Goal: Information Seeking & Learning: Learn about a topic

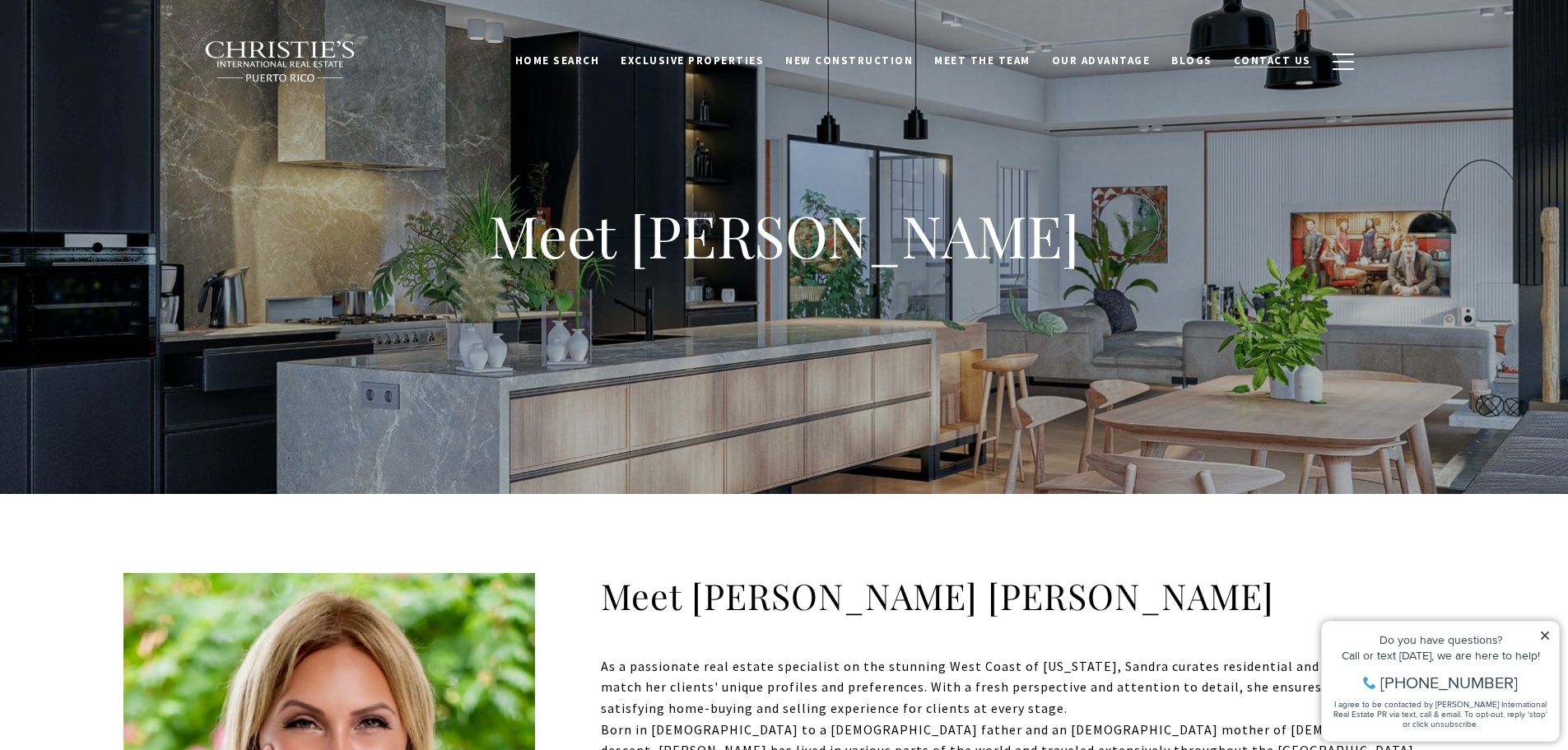
click at [1279, 63] on span "Contact Us" at bounding box center [1272, 60] width 77 height 14
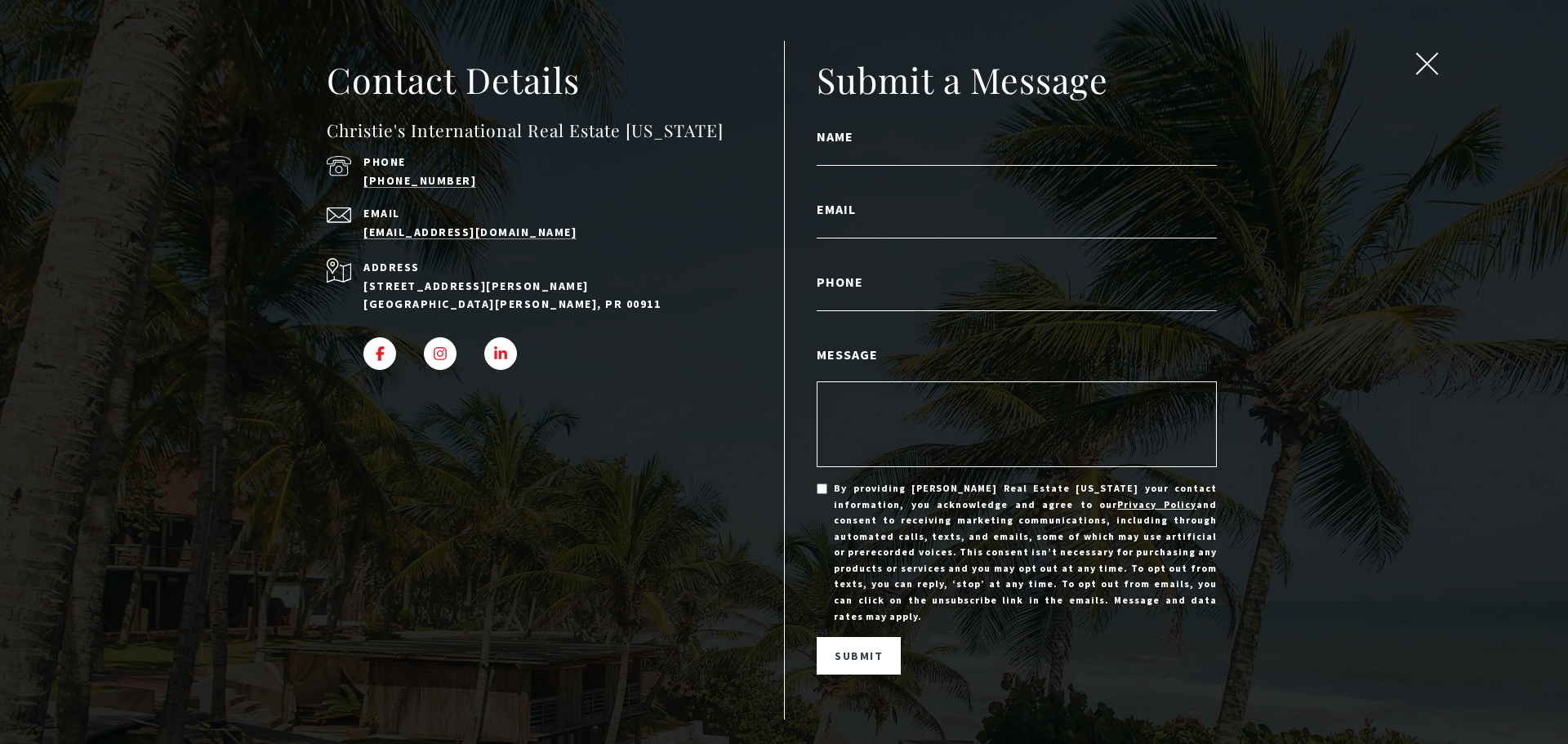
click at [1434, 76] on button "close modal" at bounding box center [1427, 66] width 31 height 28
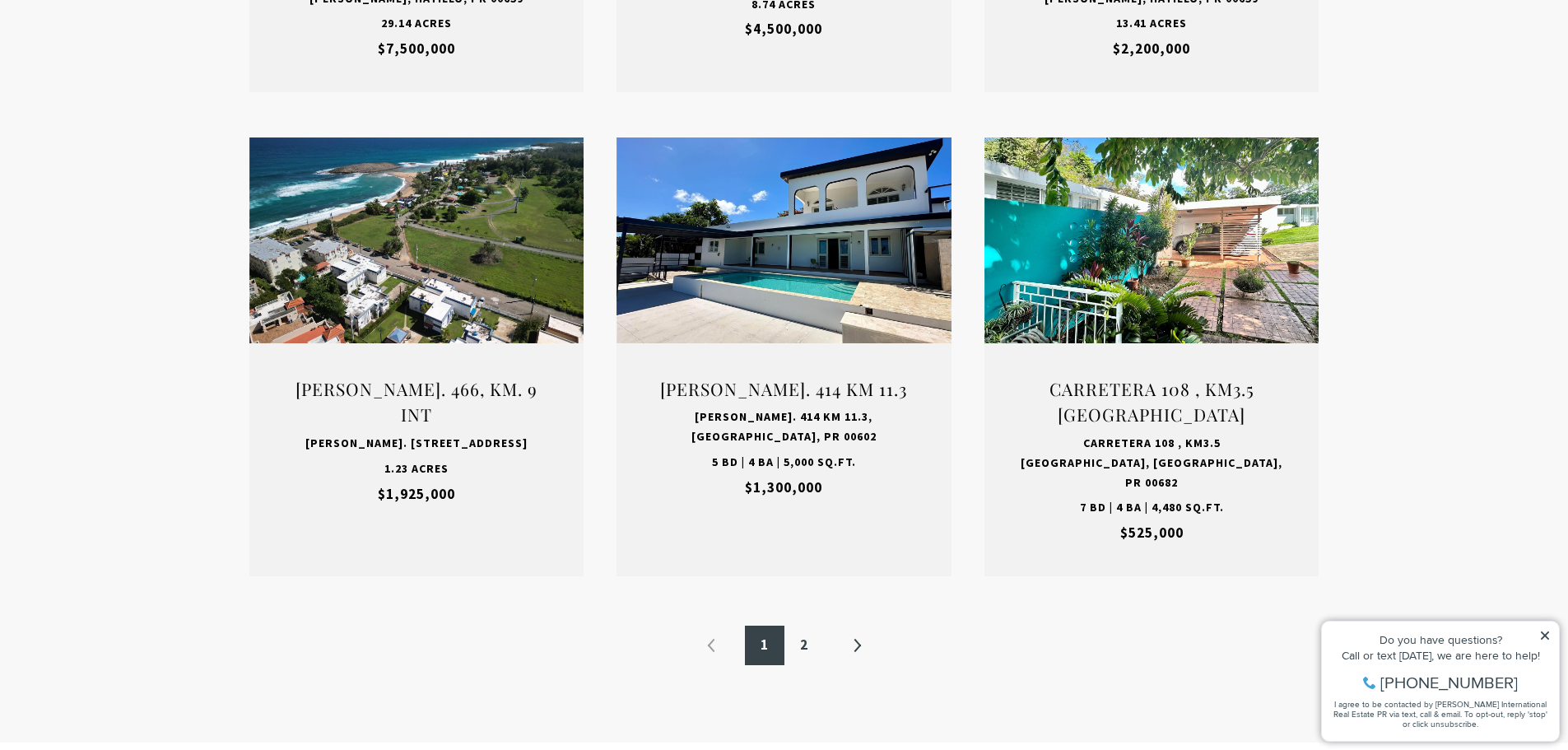
scroll to position [1946, 0]
click at [811, 625] on link "2" at bounding box center [803, 644] width 39 height 39
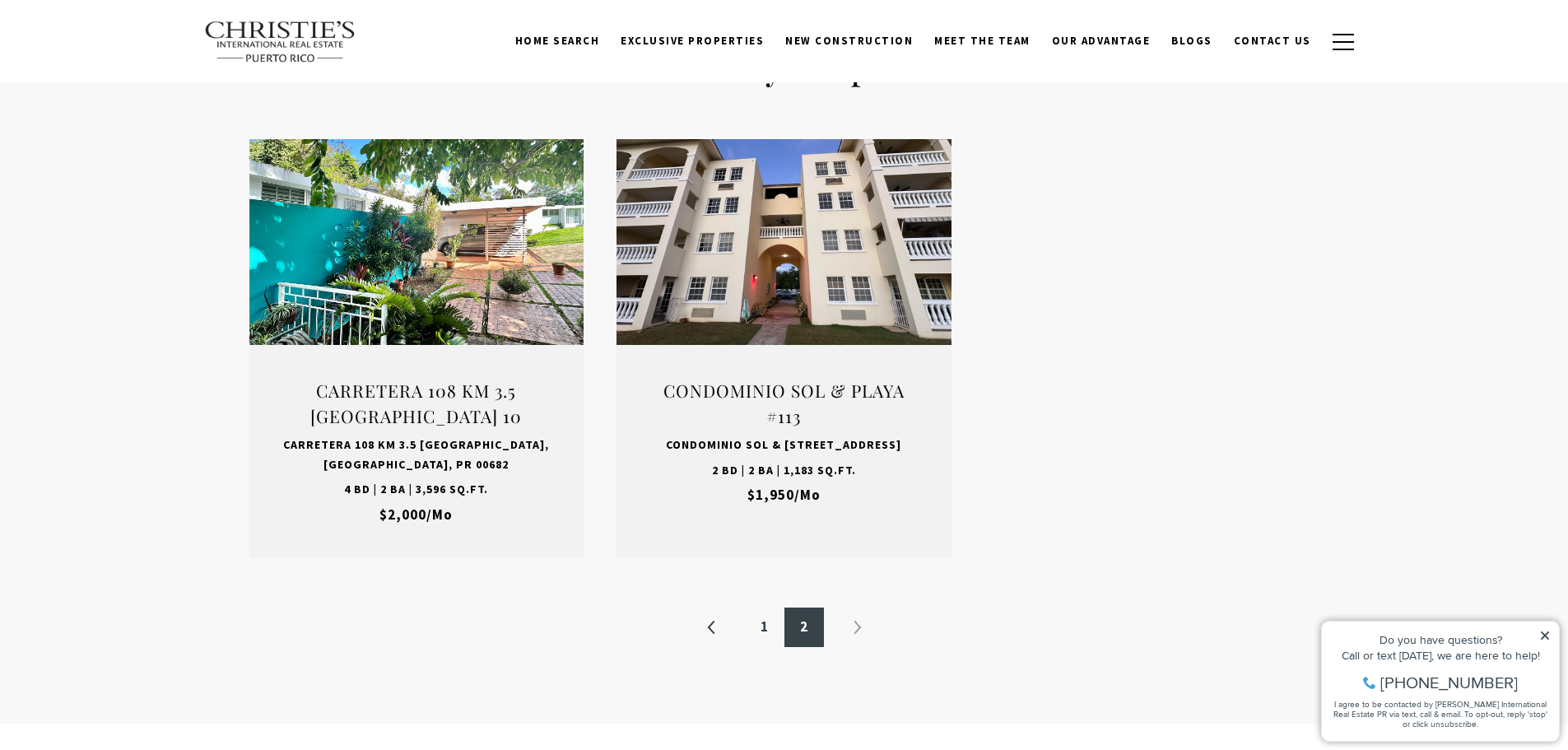
scroll to position [1462, 0]
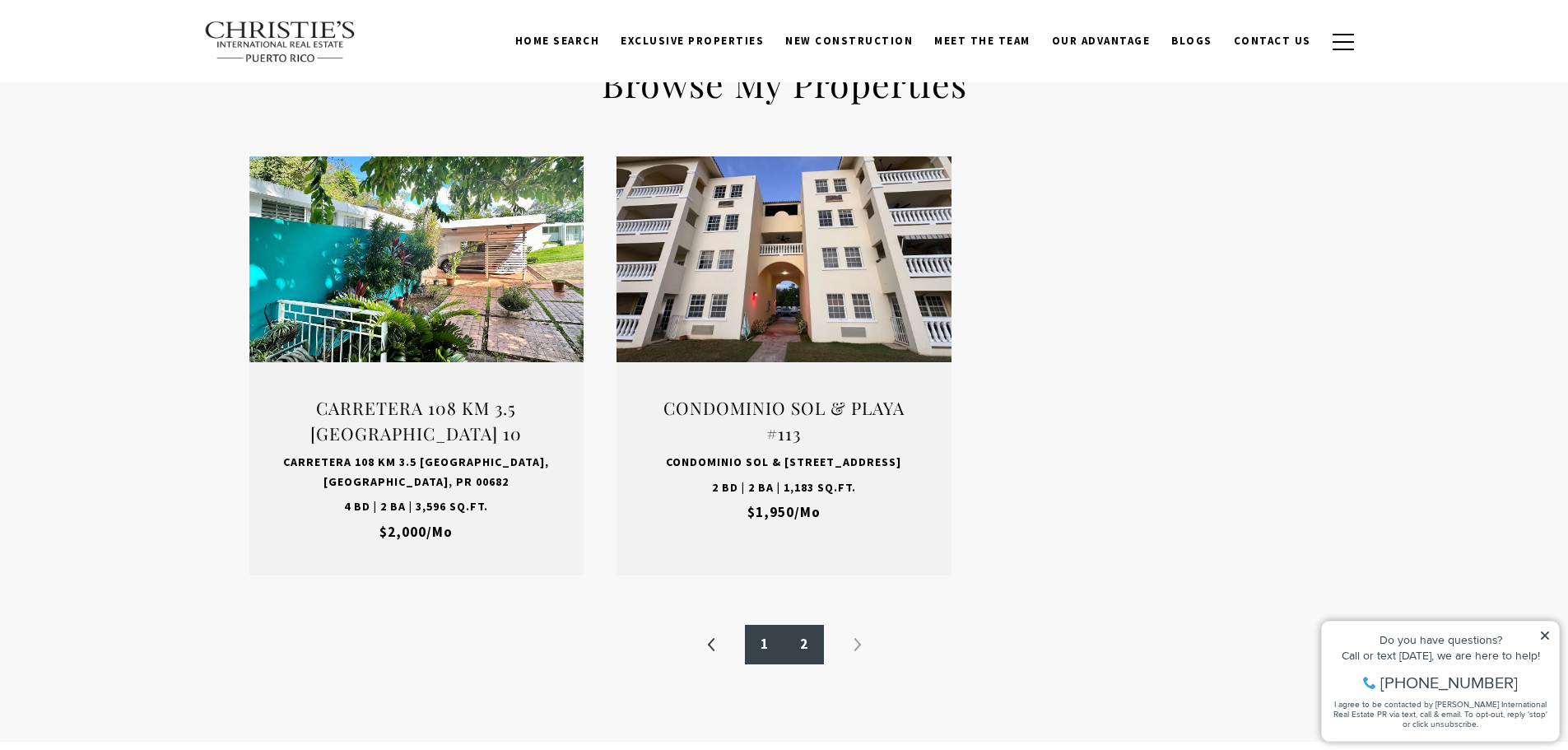
click at [754, 625] on link "1" at bounding box center [764, 644] width 39 height 39
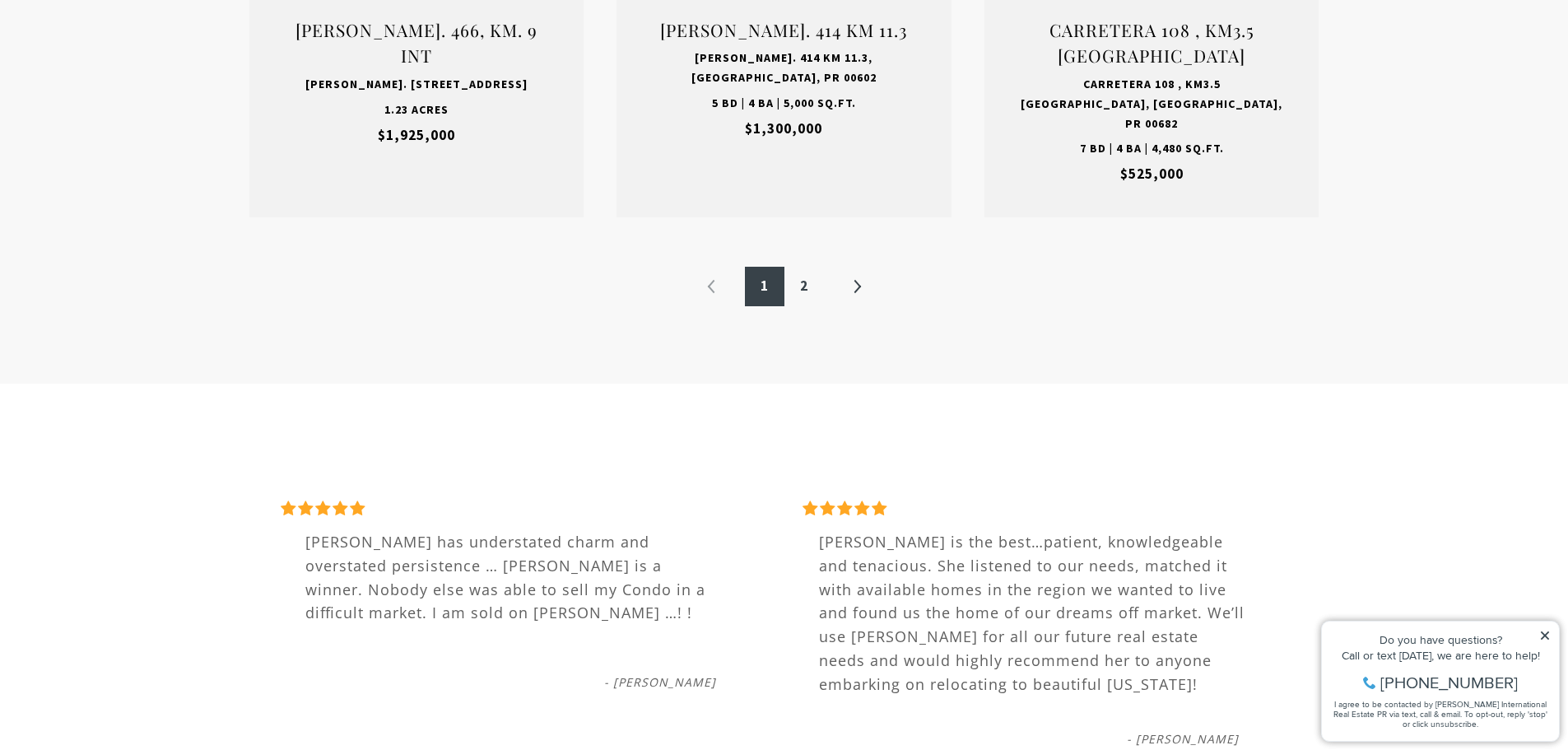
scroll to position [2037, 0]
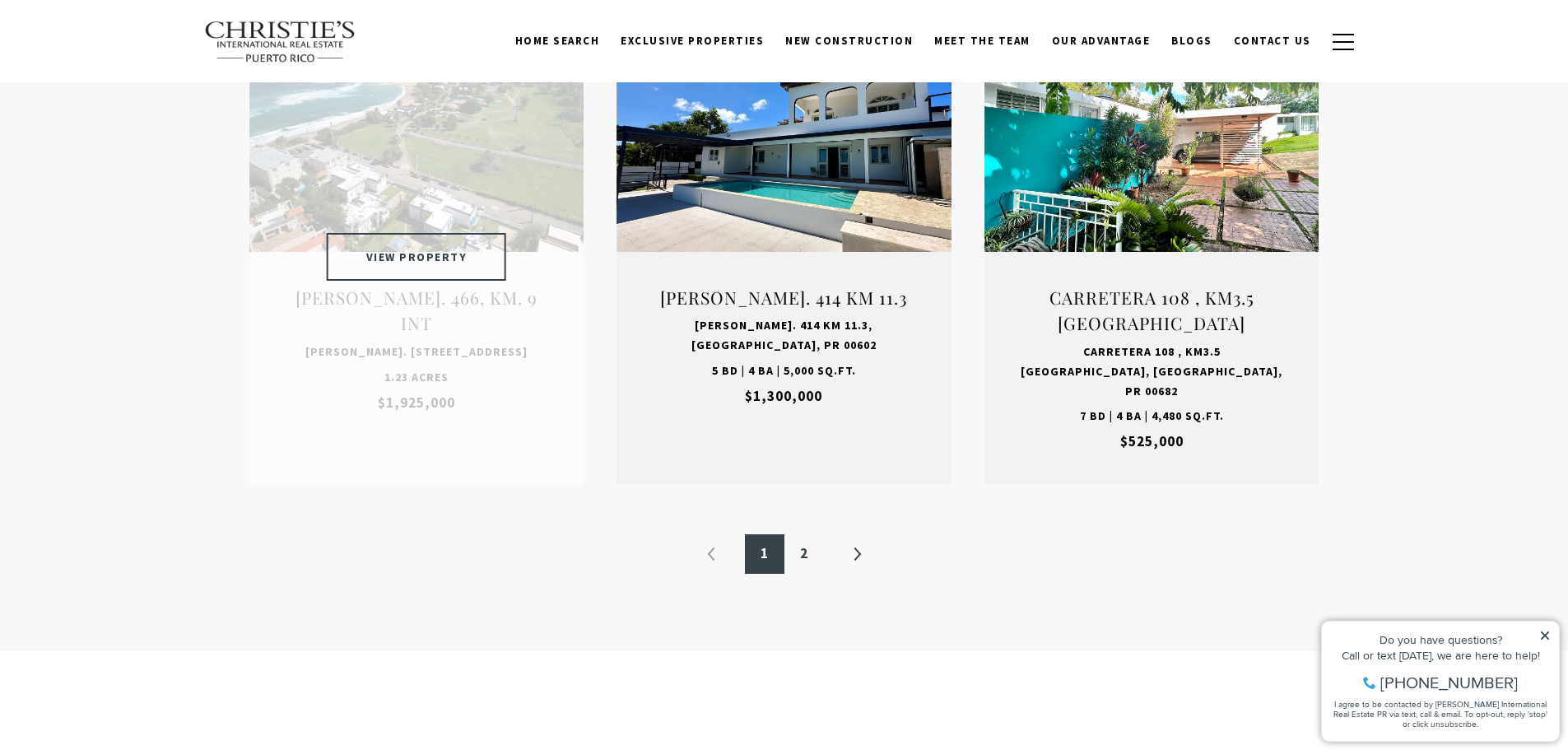
click at [418, 234] on button "VIEW PROPERTY" at bounding box center [417, 256] width 180 height 48
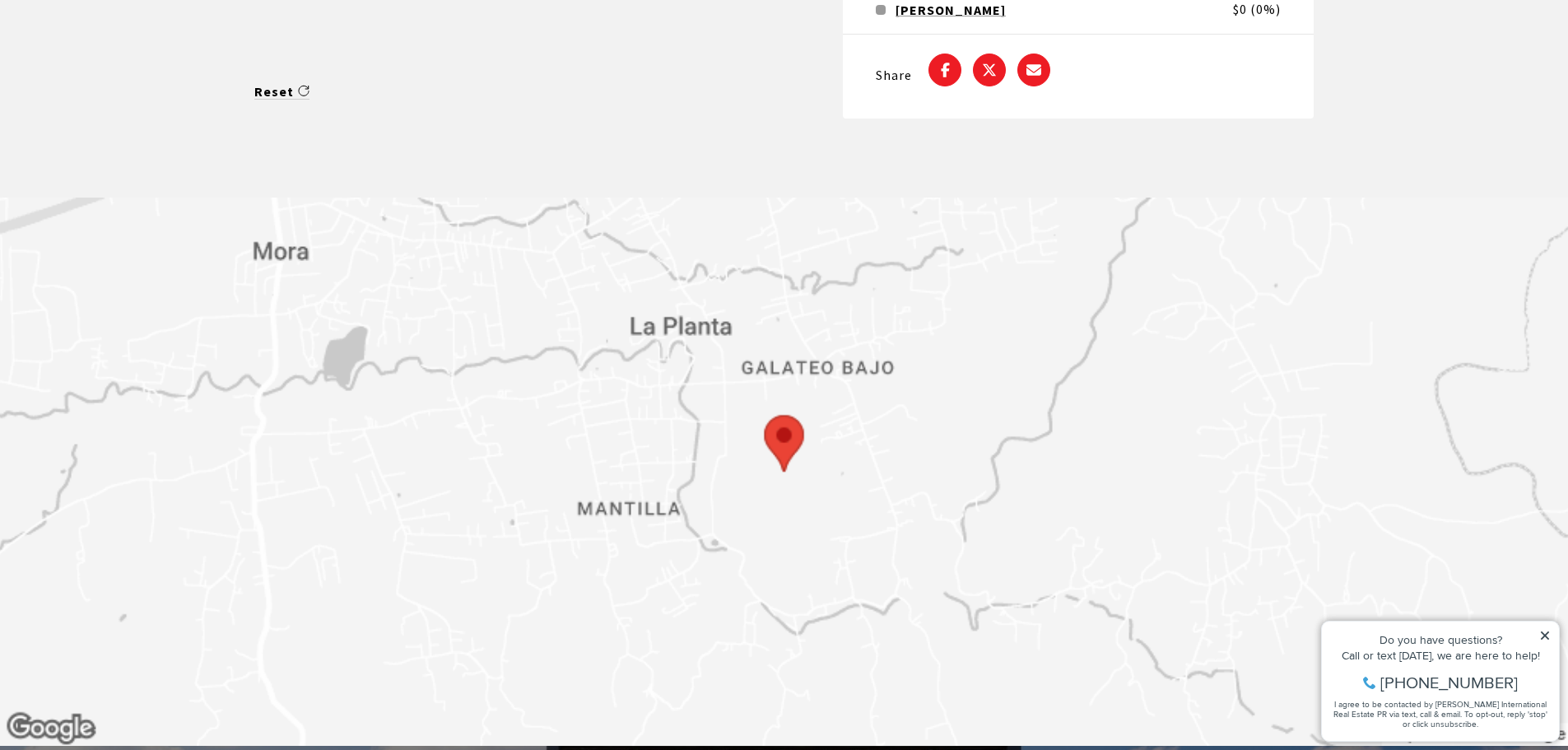
scroll to position [3978, 0]
